Goal: Check status: Check status

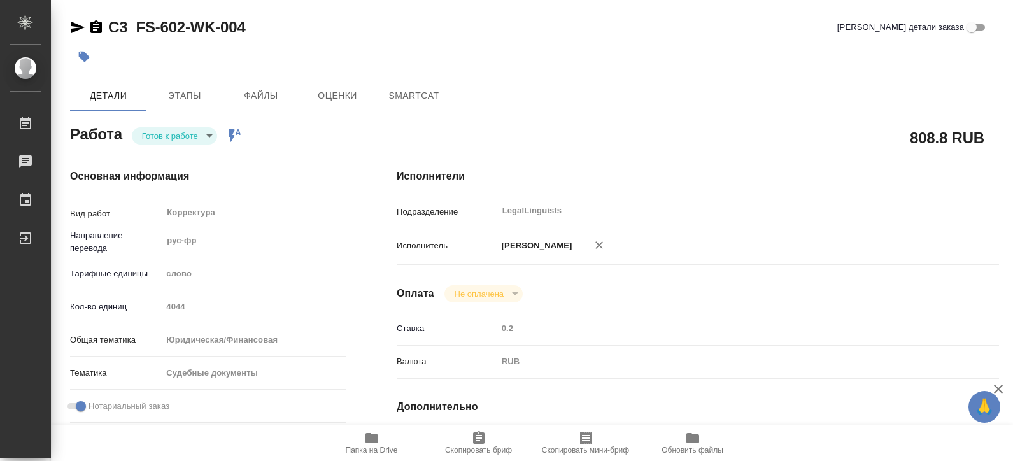
type textarea "x"
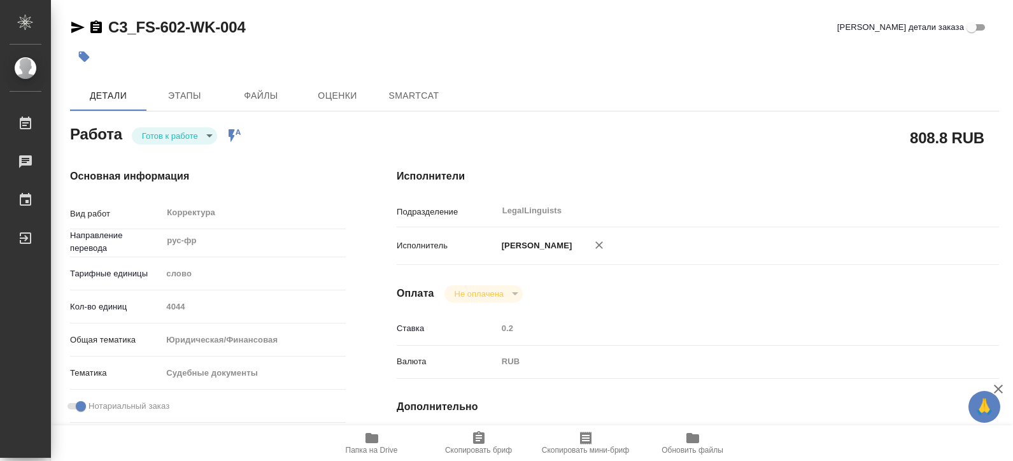
type textarea "x"
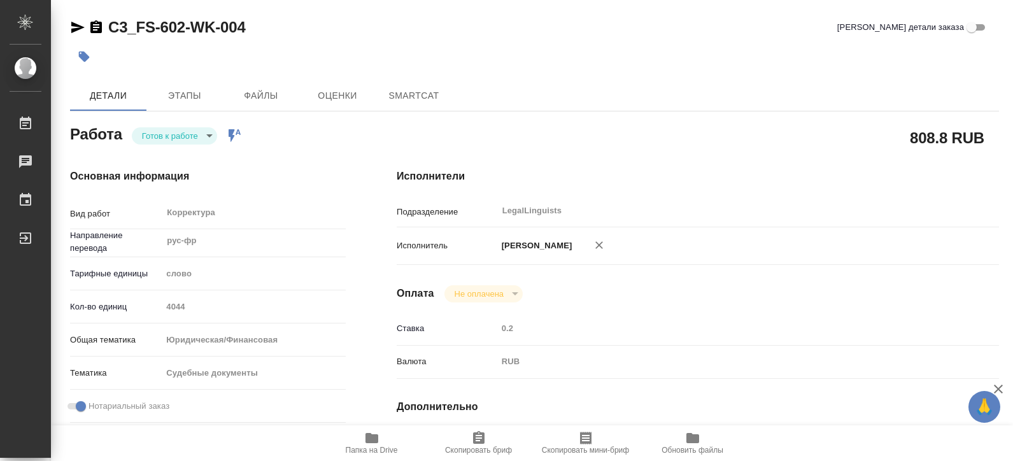
type textarea "x"
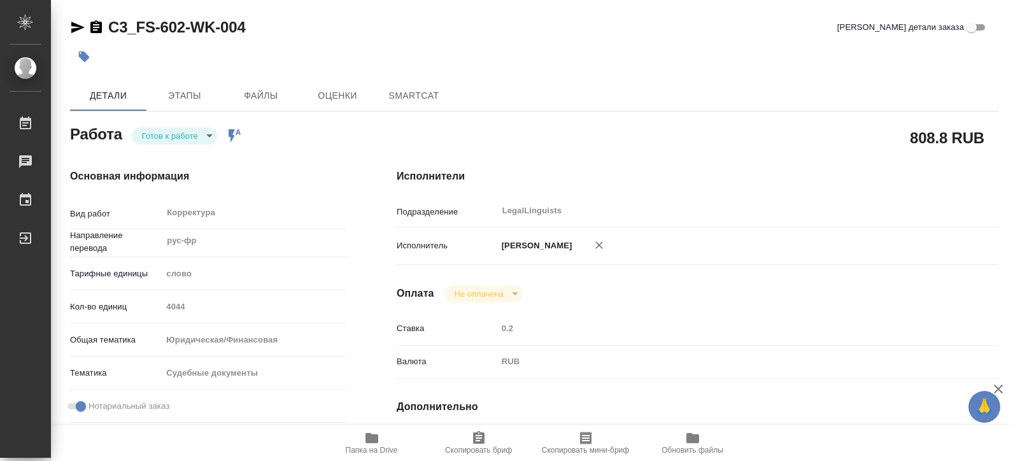
type textarea "x"
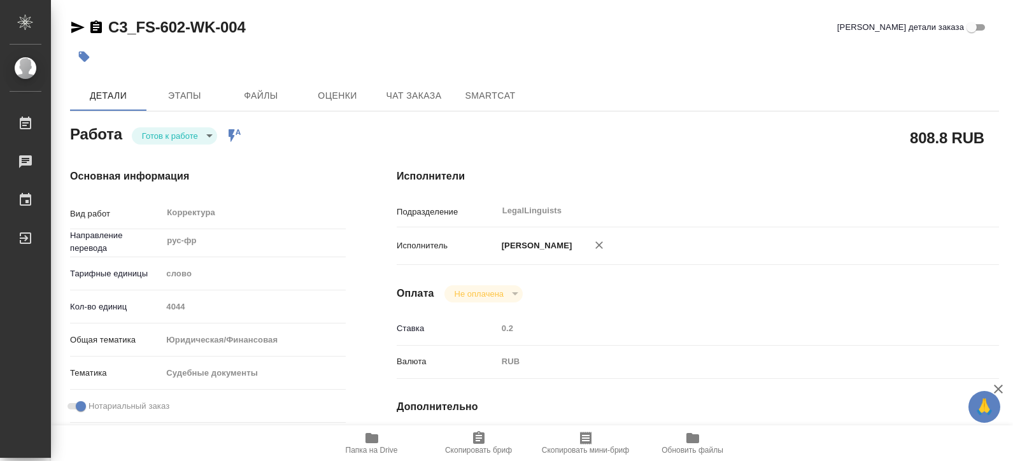
type textarea "x"
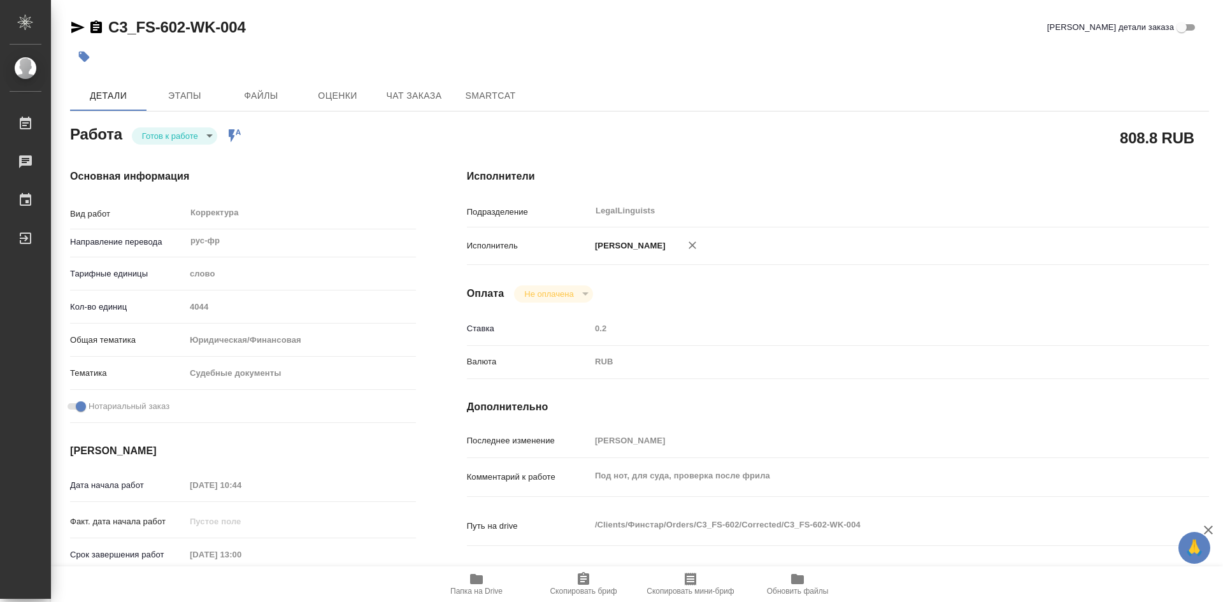
type textarea "x"
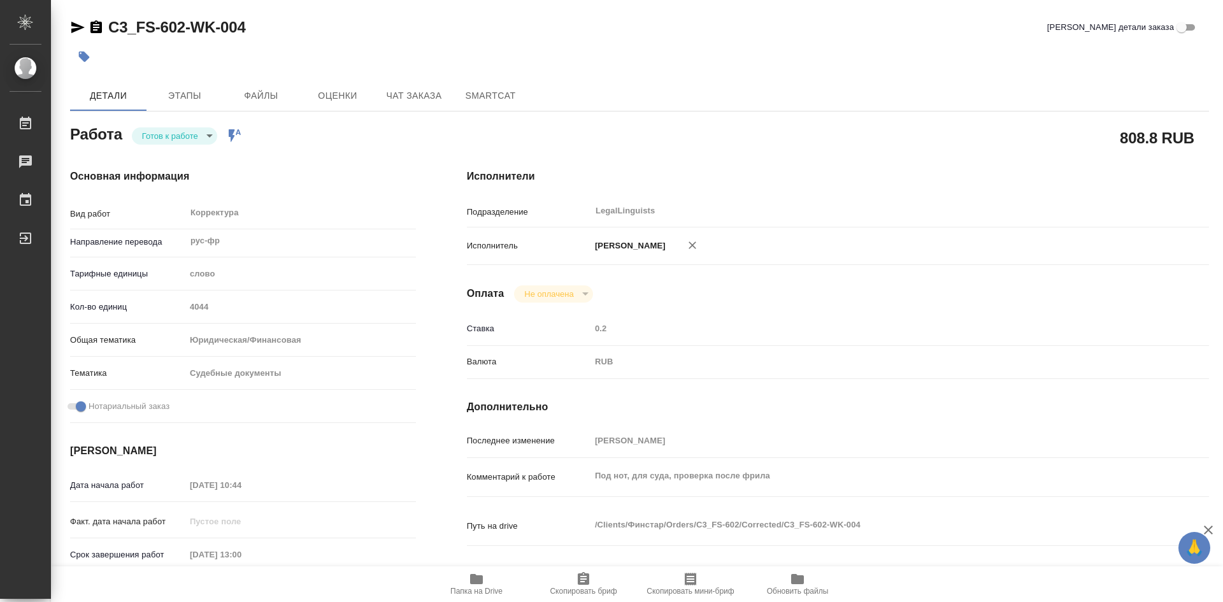
type textarea "x"
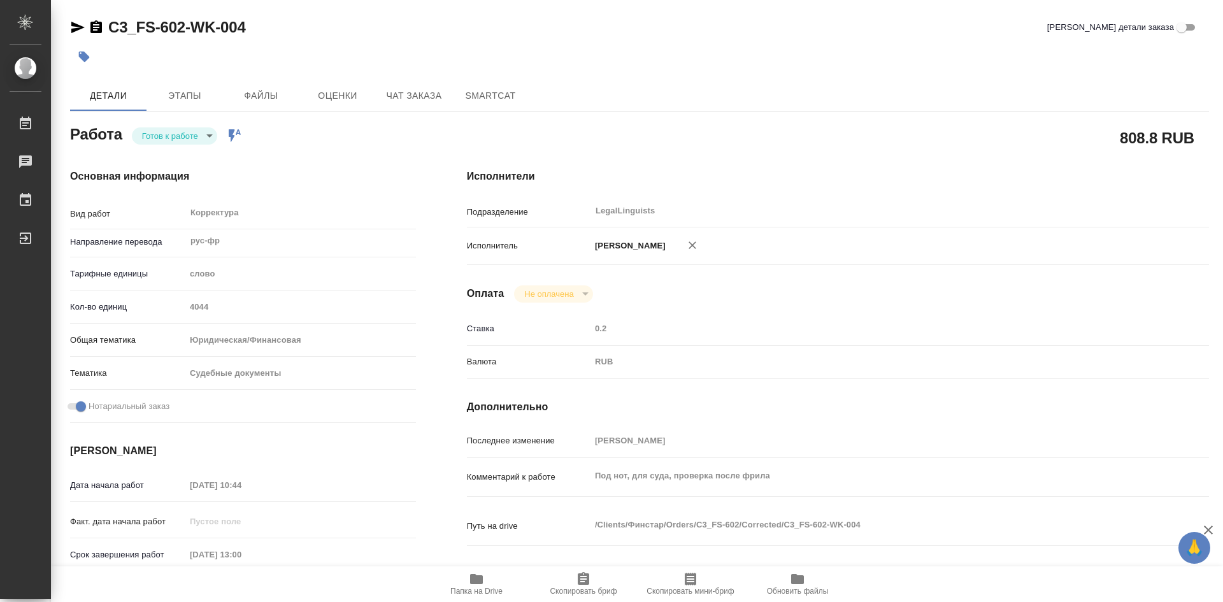
type textarea "x"
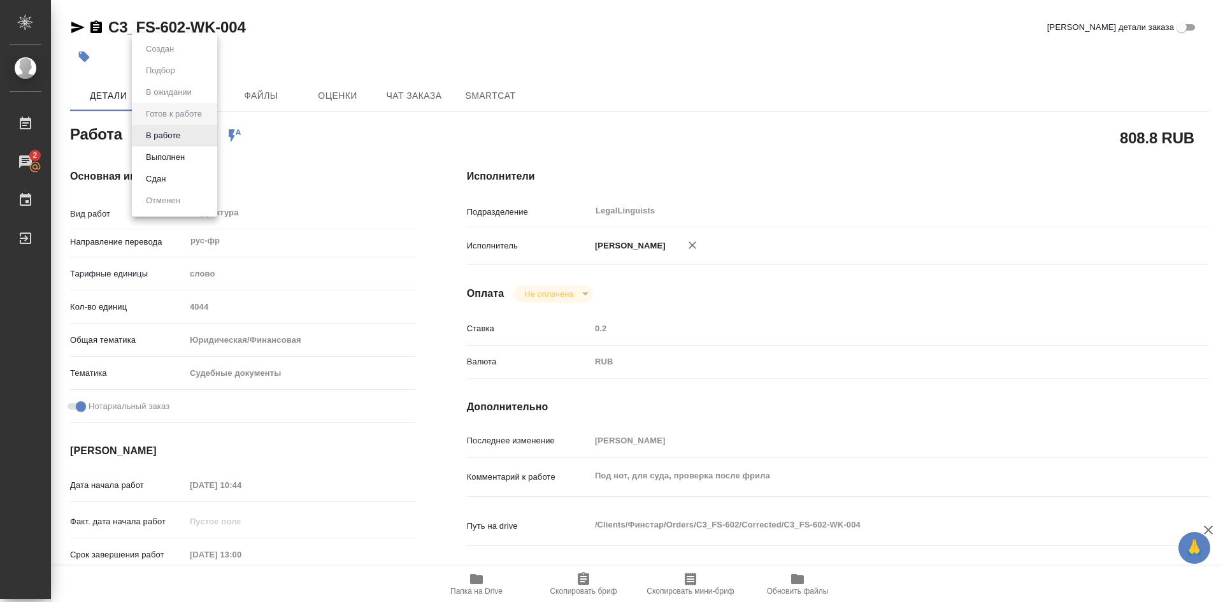
click at [210, 134] on body "🙏 .cls-1 fill:#fff; AWATERA [PERSON_NAME] Работы 2 Чаты График Выйти C3_FS-602-…" at bounding box center [611, 301] width 1223 height 602
click at [173, 137] on button "В работе" at bounding box center [163, 136] width 42 height 14
type textarea "x"
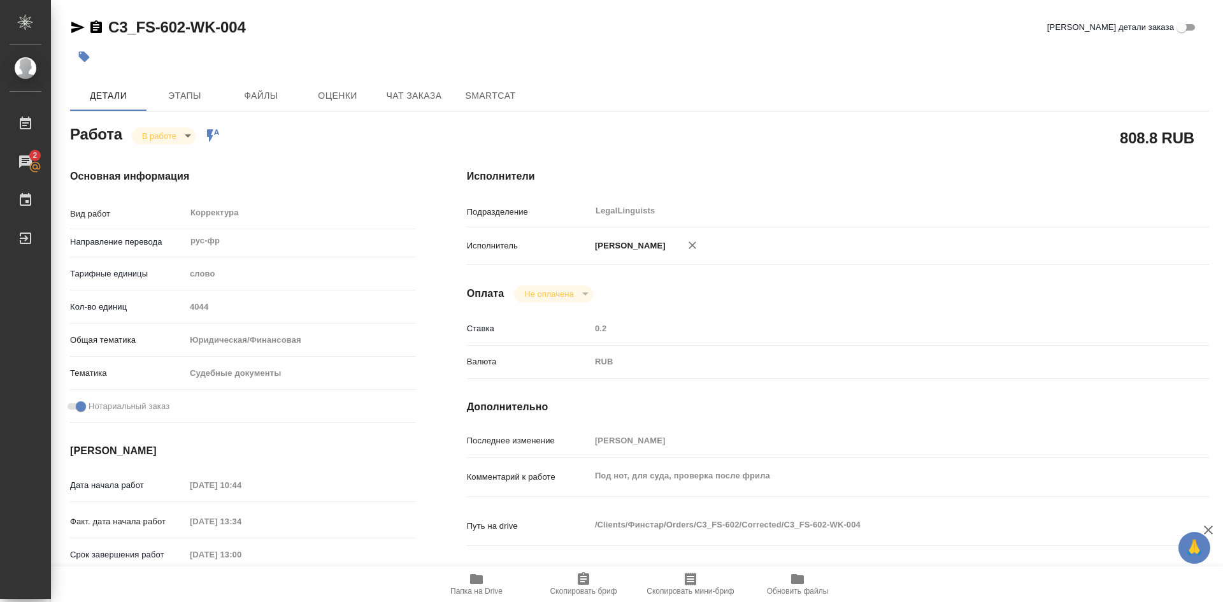
type textarea "x"
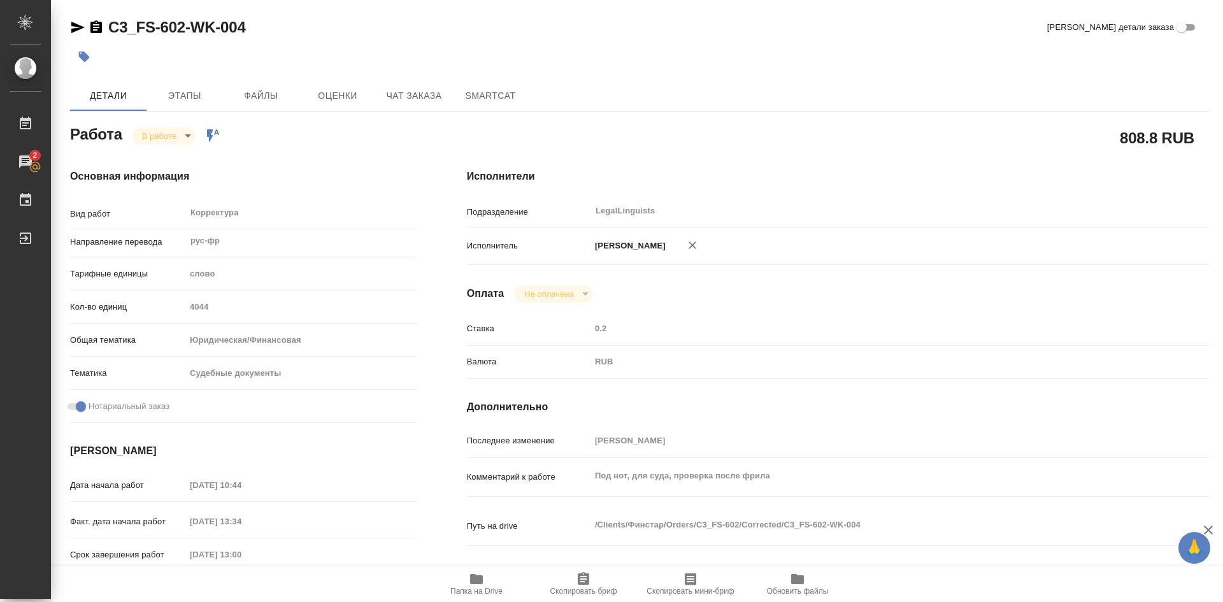
type textarea "x"
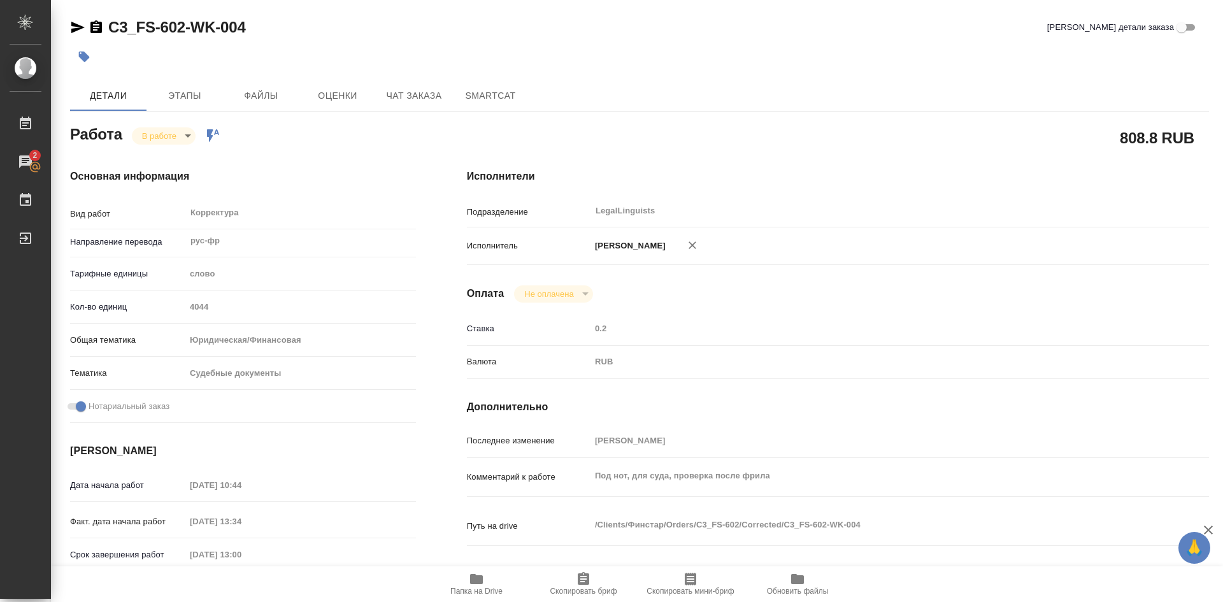
type textarea "x"
click at [189, 141] on body "🙏 .cls-1 fill:#fff; AWATERA [PERSON_NAME] Работы 2 Чаты График Выйти C3_FS-602-…" at bounding box center [611, 301] width 1223 height 602
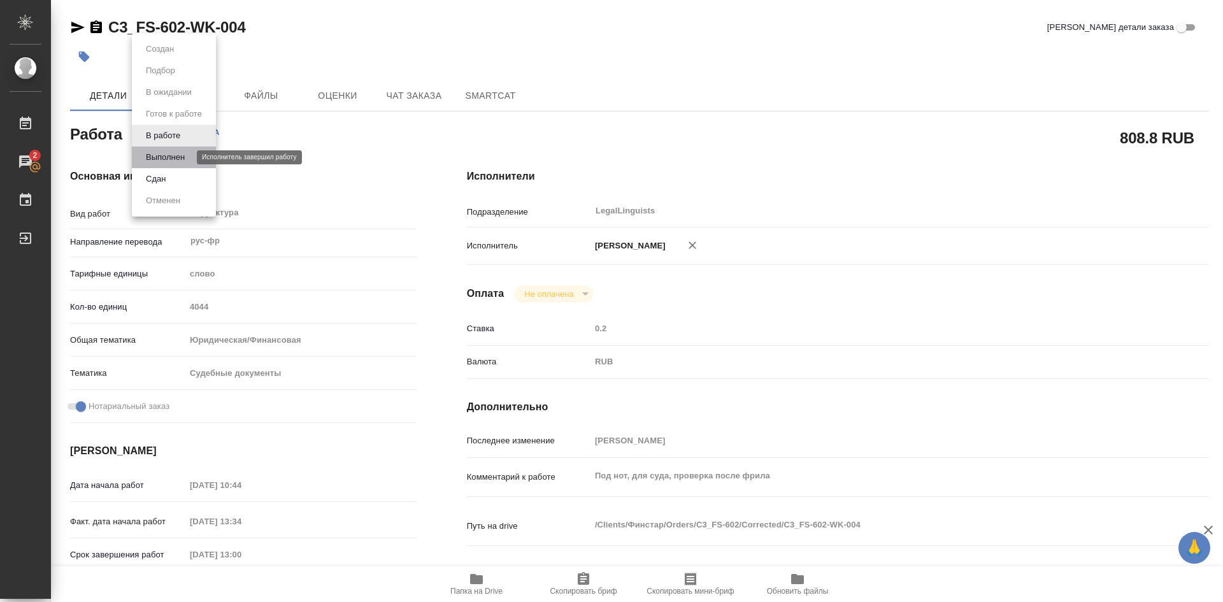
click at [155, 157] on button "Выполнен" at bounding box center [165, 157] width 46 height 14
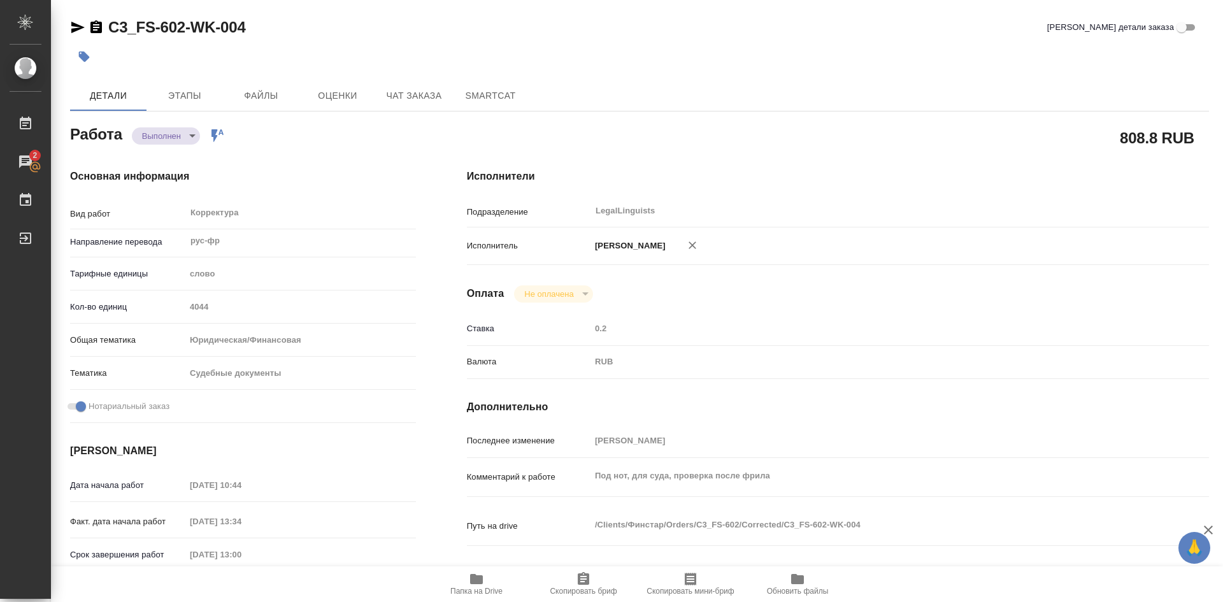
type textarea "x"
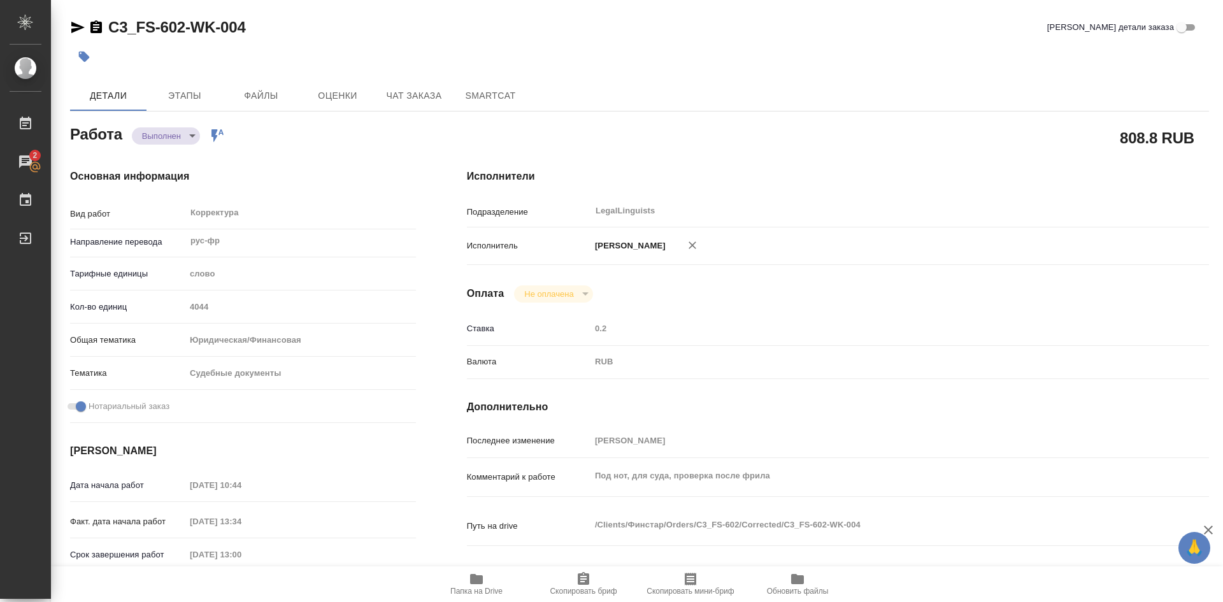
type textarea "x"
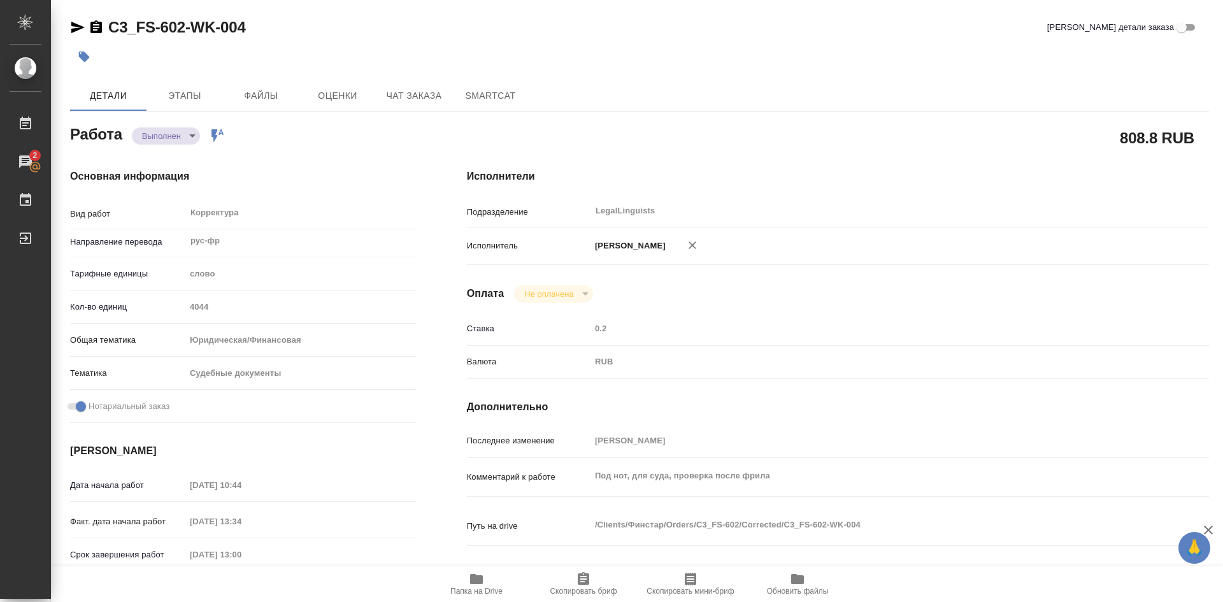
type textarea "x"
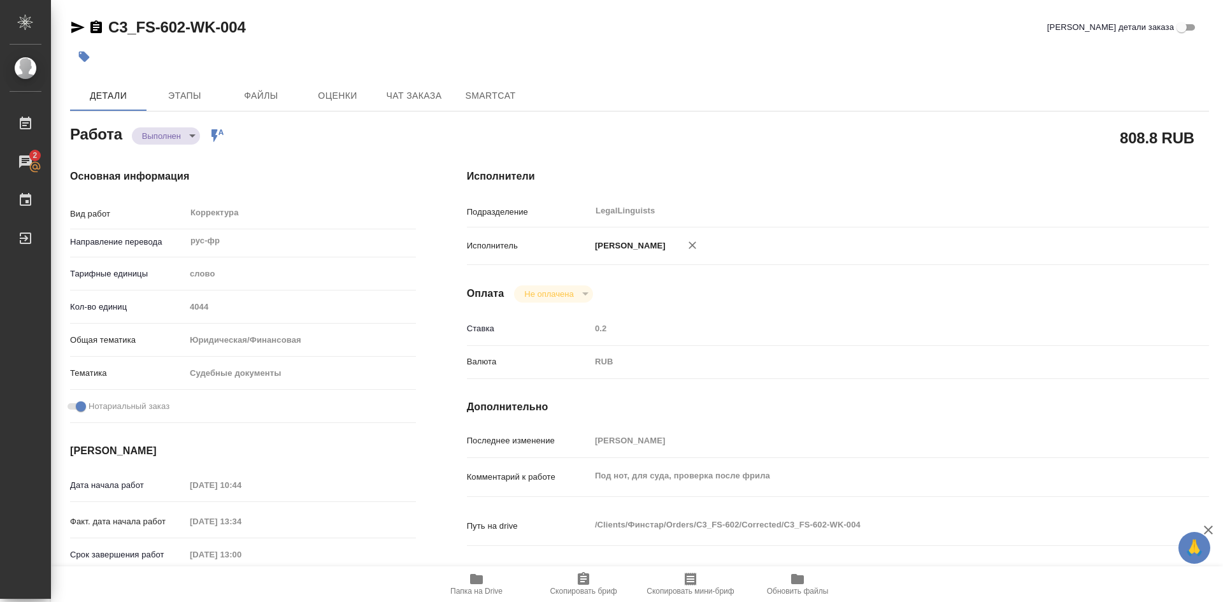
type textarea "x"
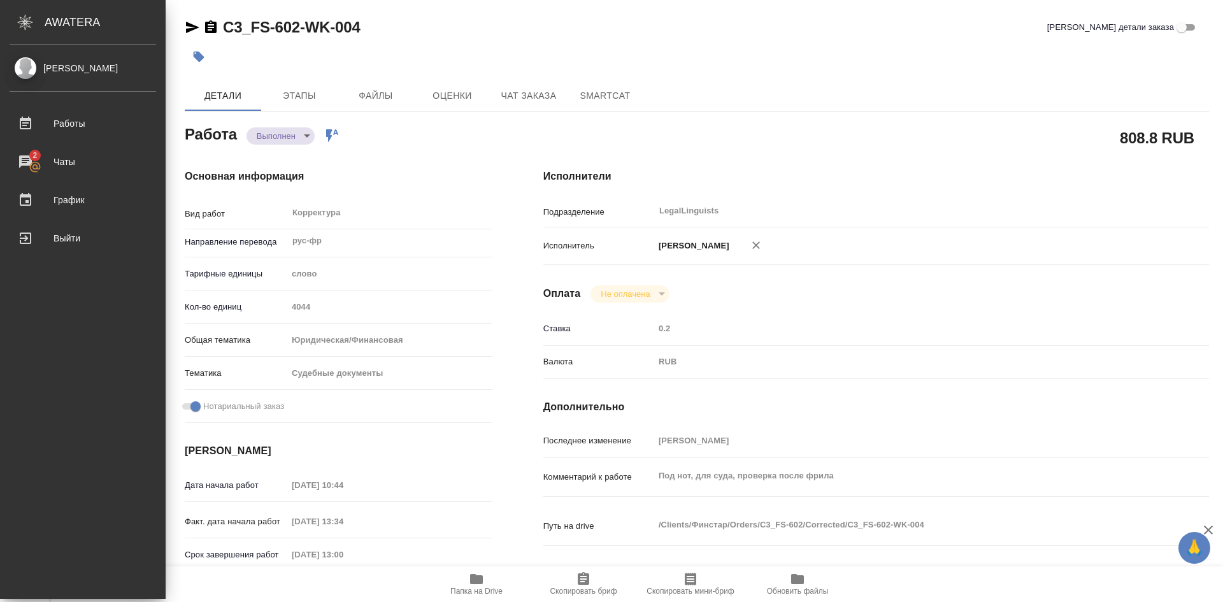
type textarea "x"
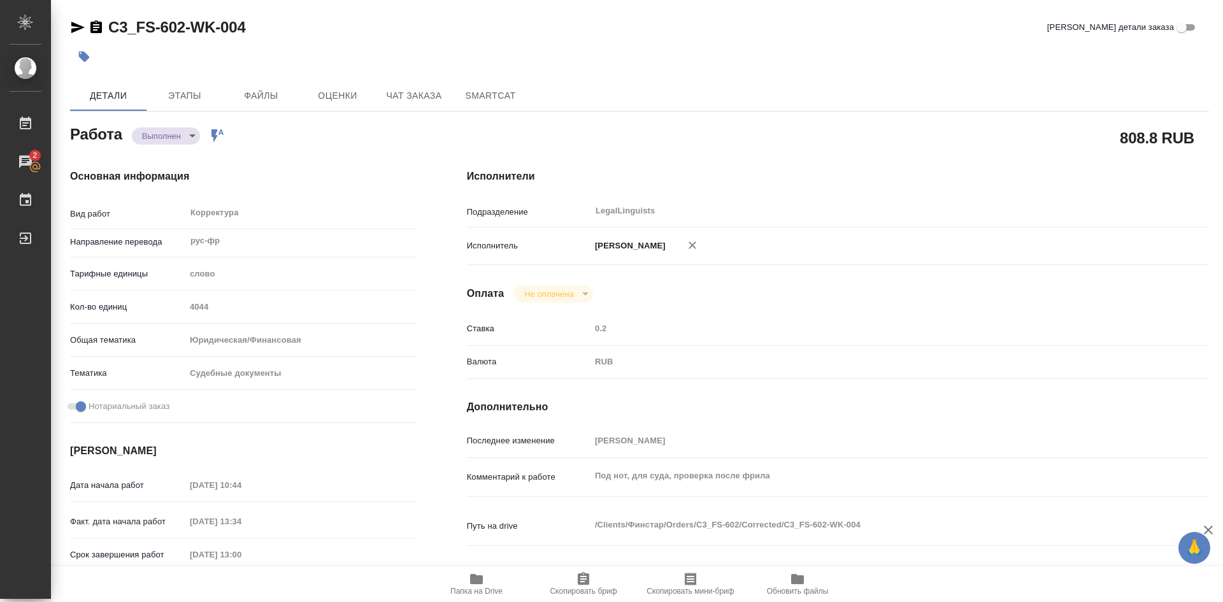
type textarea "x"
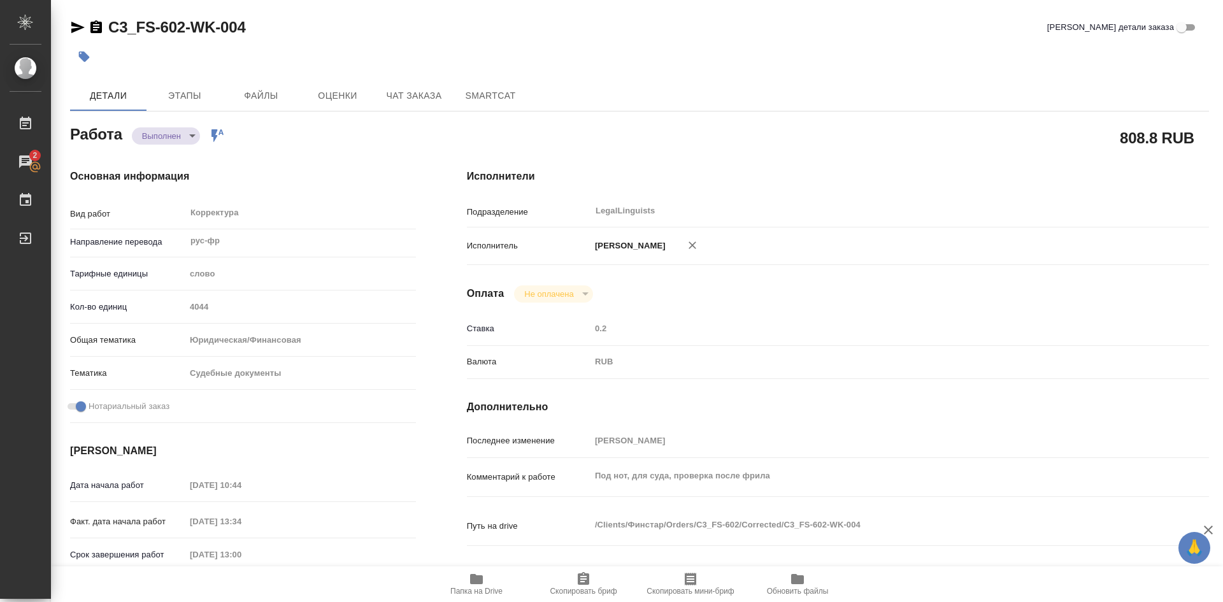
type textarea "x"
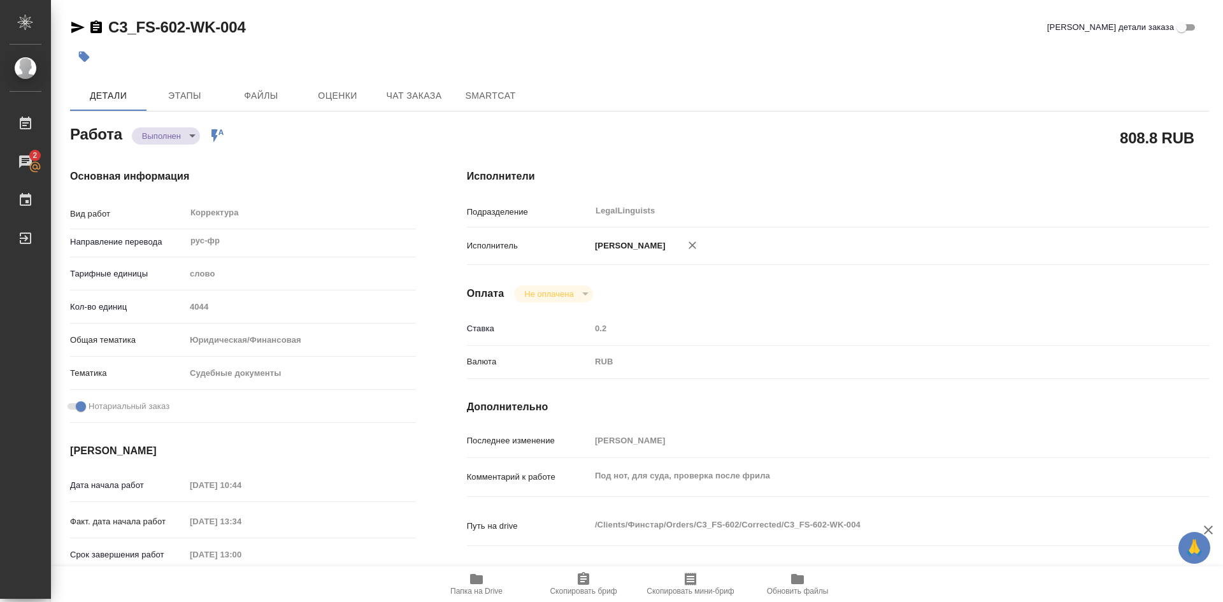
type textarea "x"
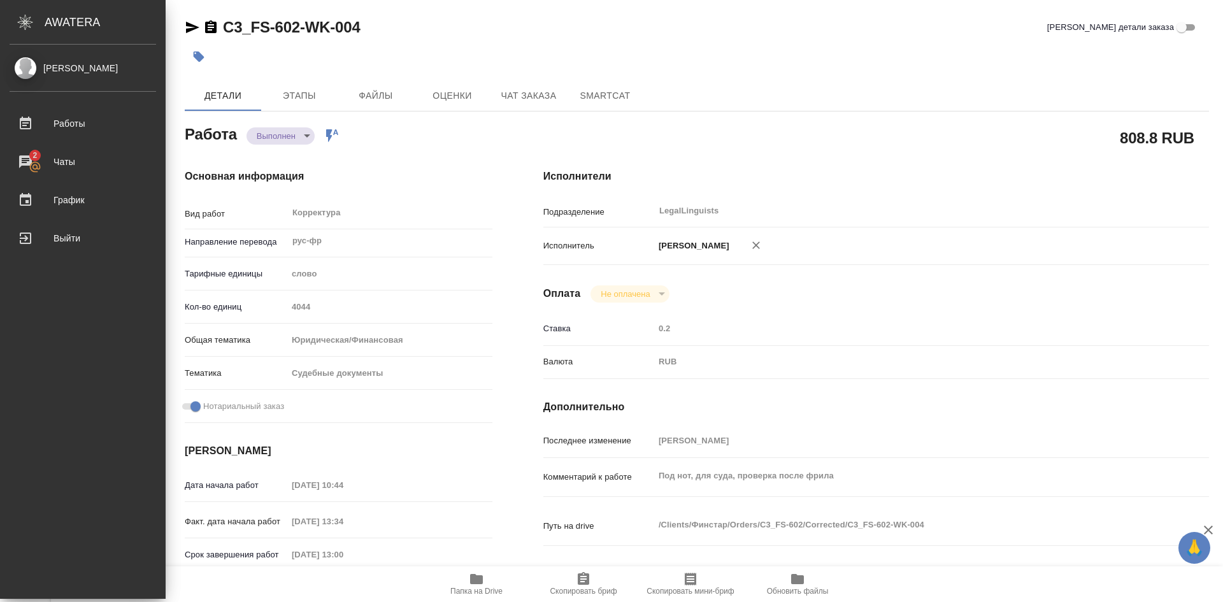
type textarea "x"
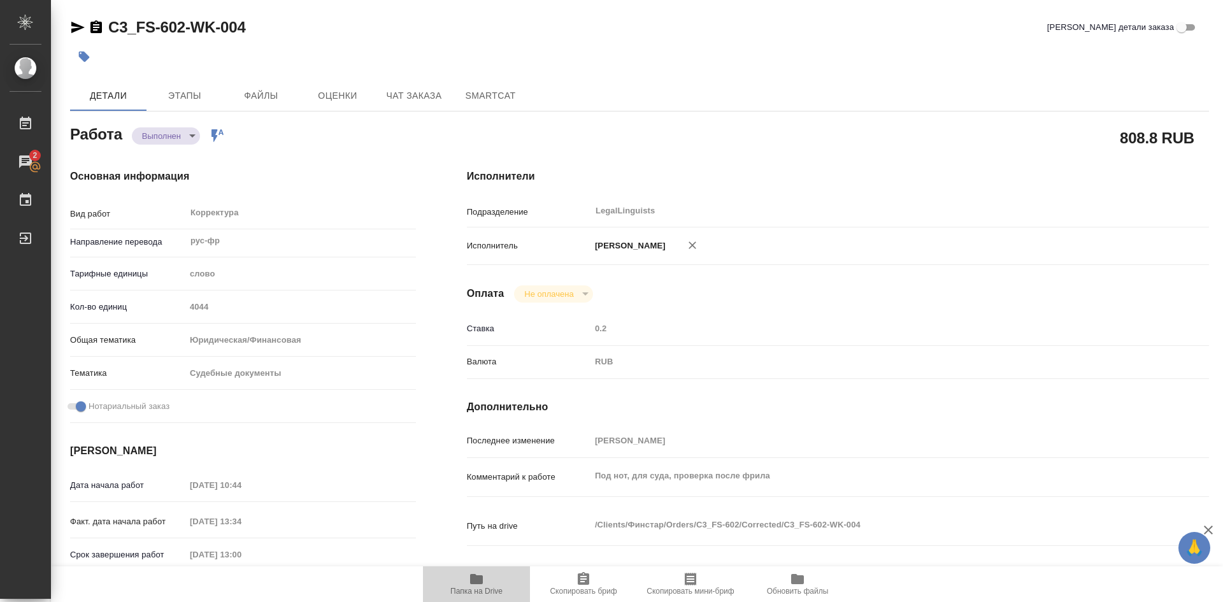
click at [469, 461] on icon "button" at bounding box center [476, 578] width 15 height 15
type textarea "x"
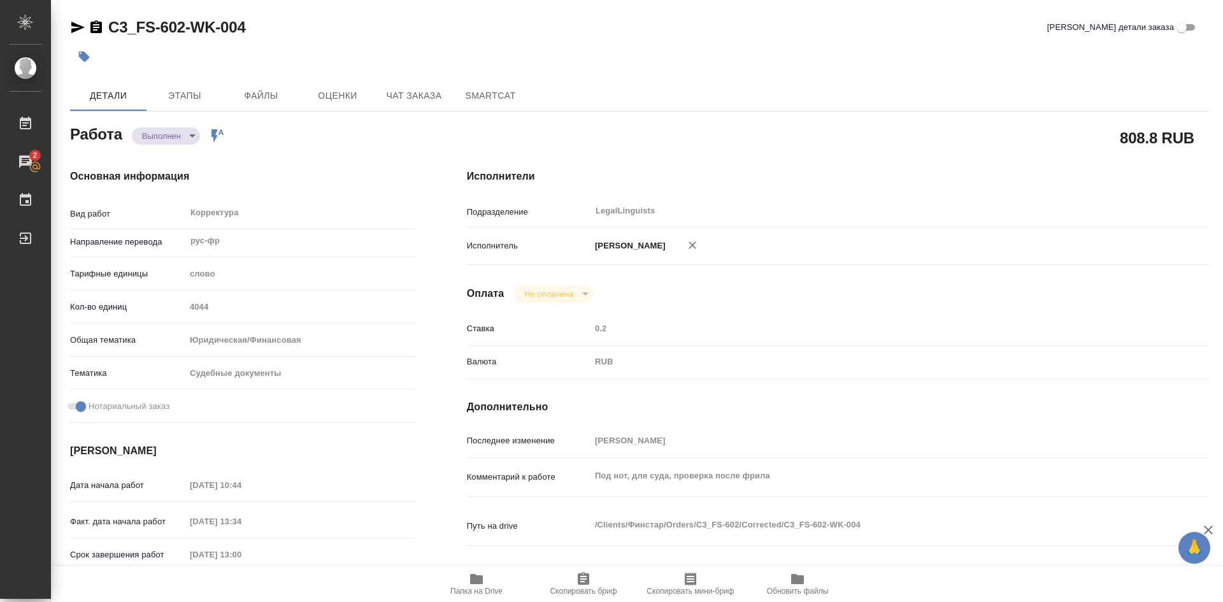
type textarea "x"
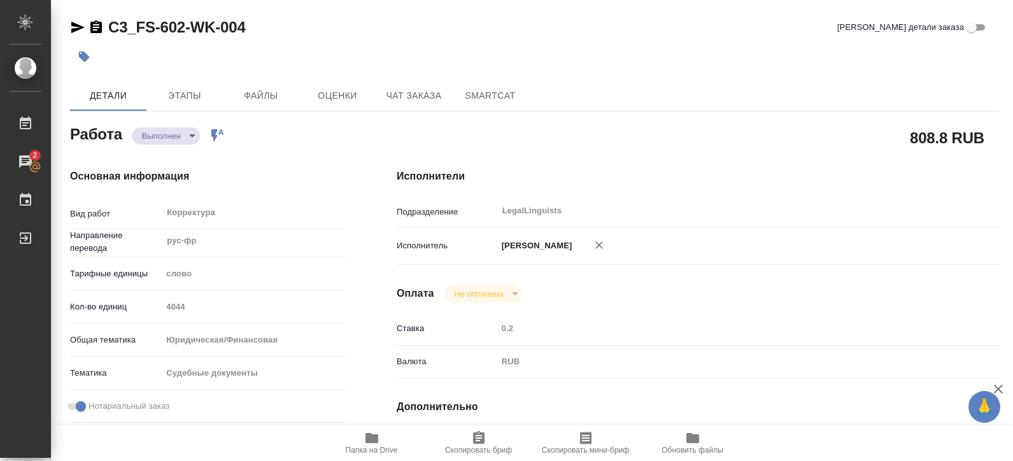
type textarea "x"
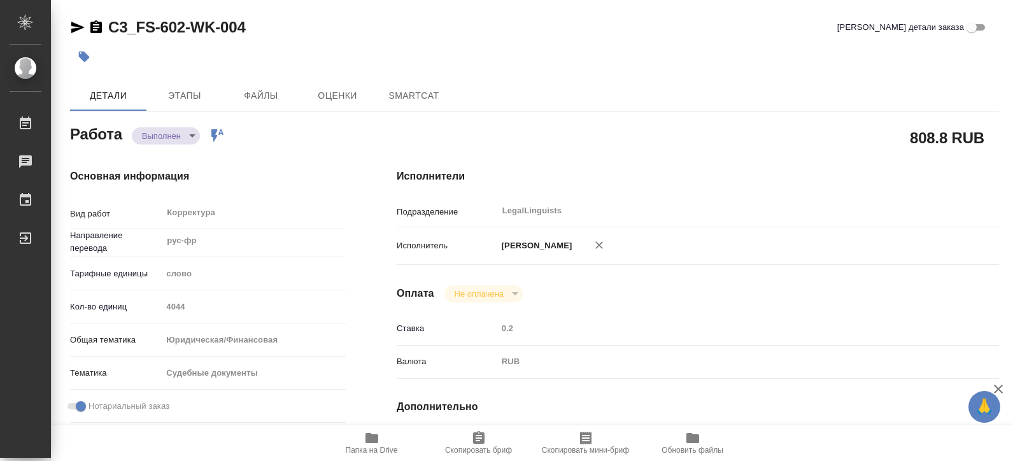
type textarea "x"
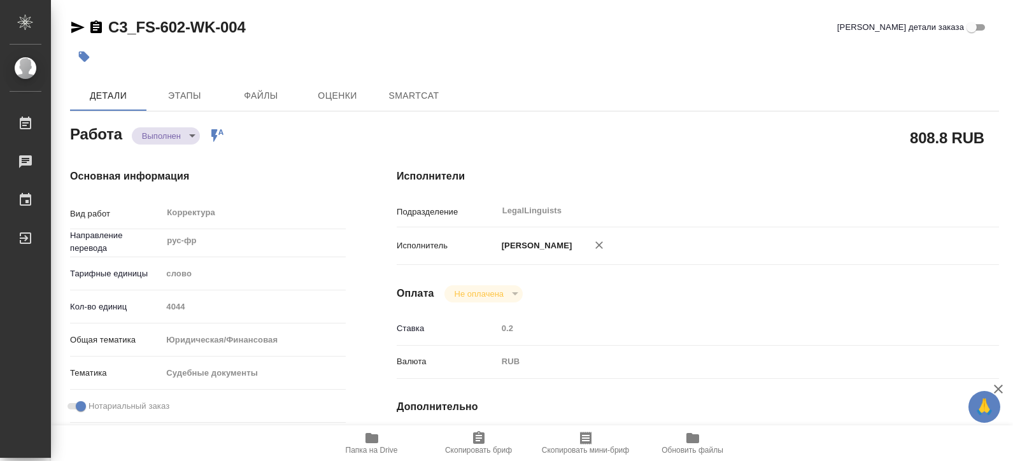
type textarea "x"
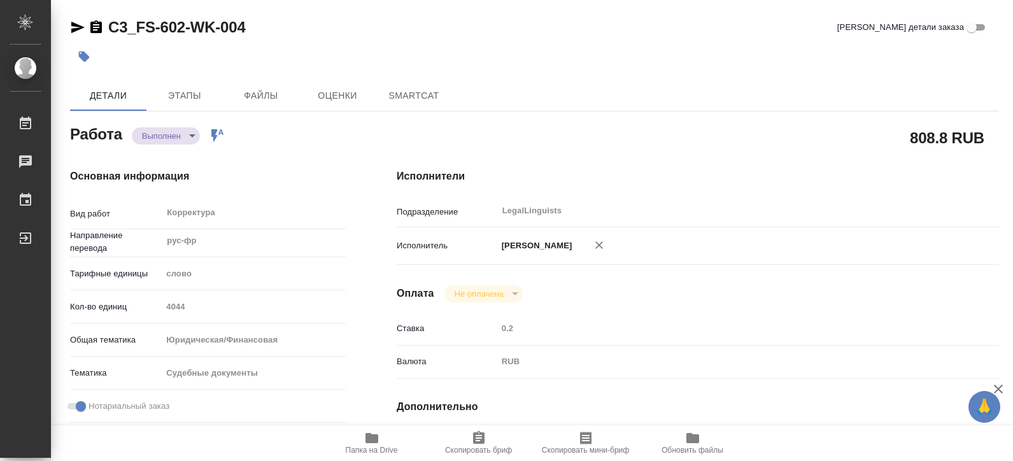
type textarea "x"
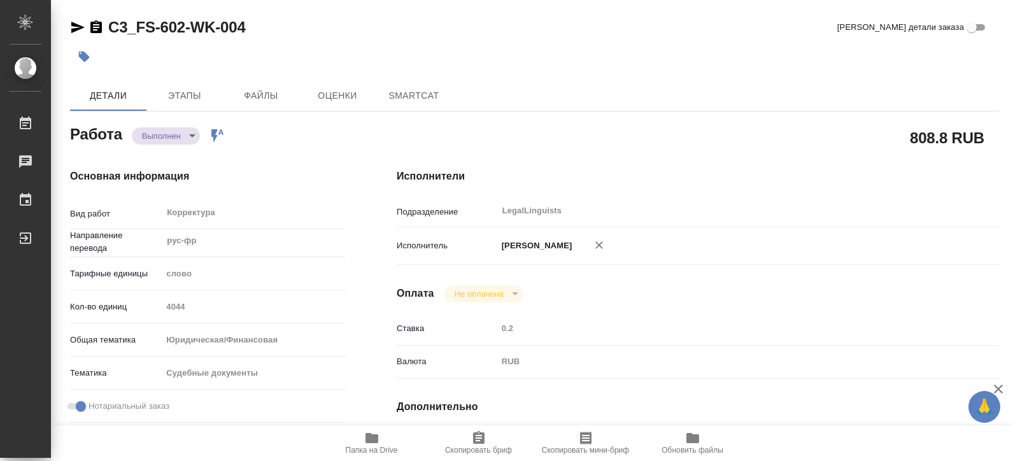
type textarea "x"
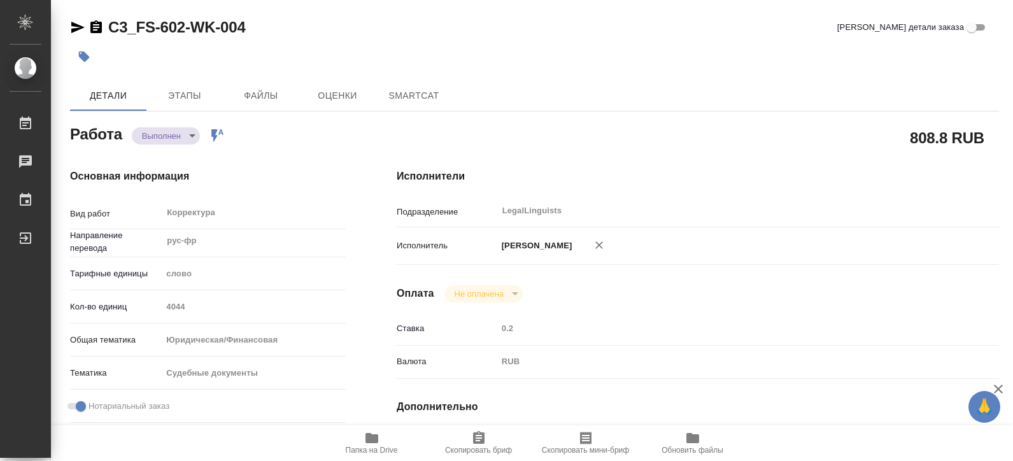
type textarea "x"
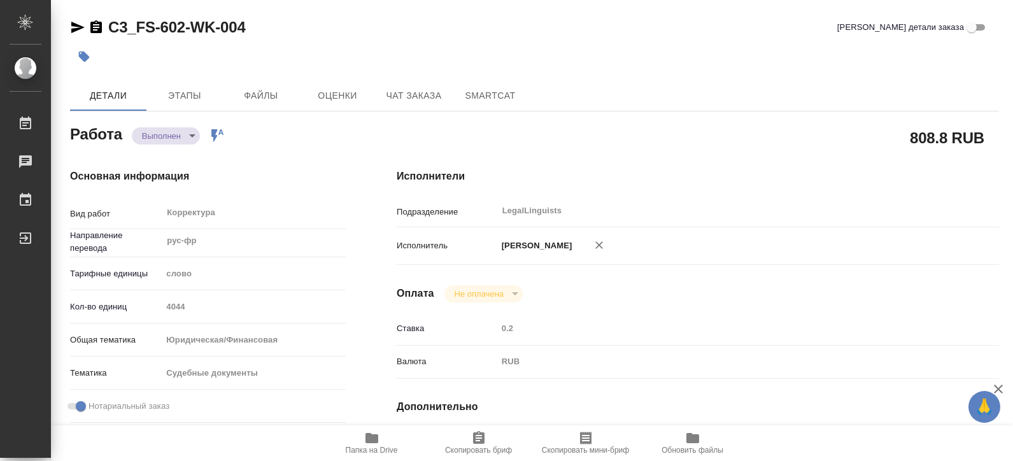
type textarea "x"
